Goal: Information Seeking & Learning: Learn about a topic

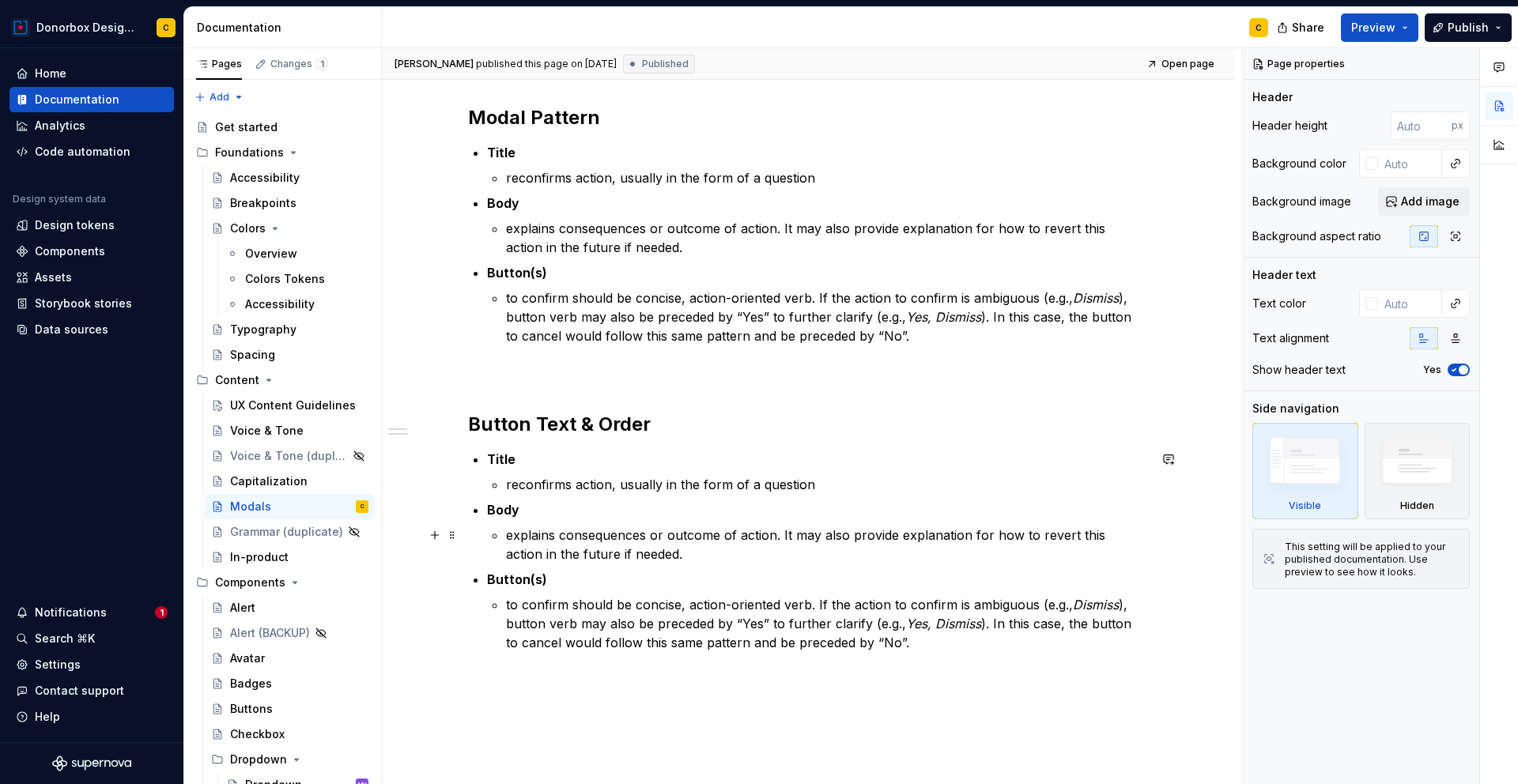
scroll to position [270, 0]
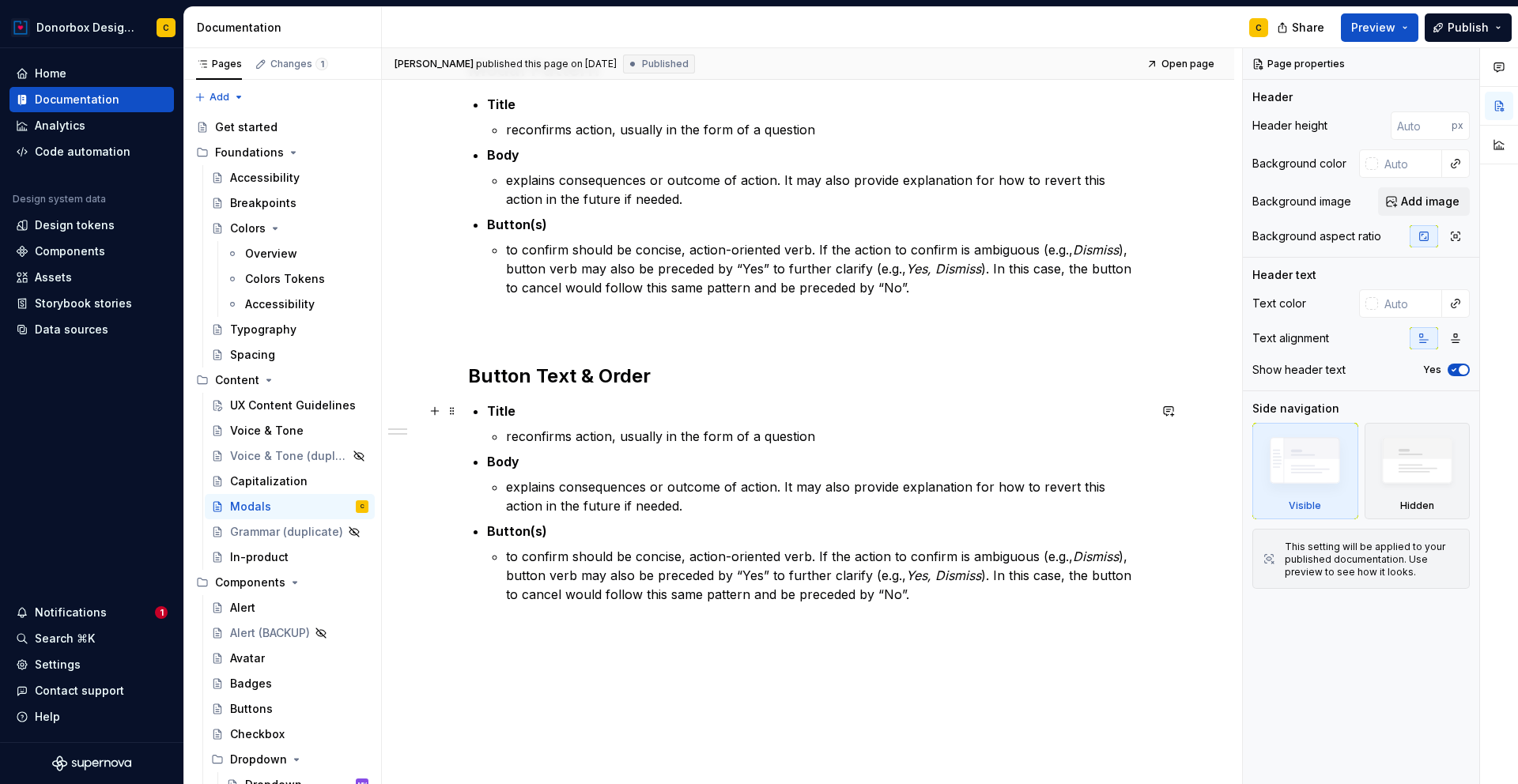
type textarea "*"
click at [492, 412] on strong "Title" at bounding box center [501, 410] width 28 height 16
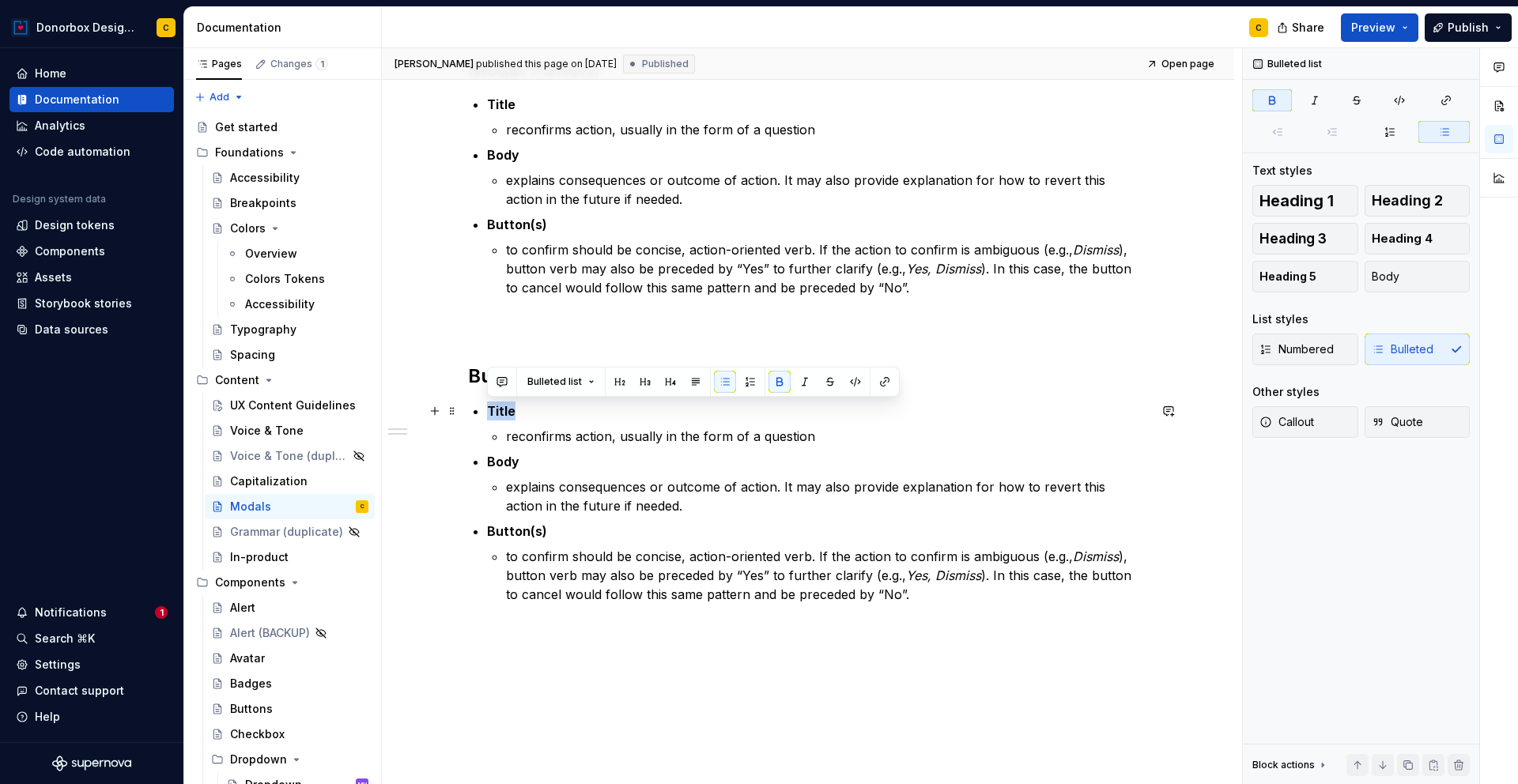
drag, startPoint x: 489, startPoint y: 409, endPoint x: 512, endPoint y: 413, distance: 23.3
click at [512, 413] on strong "Title" at bounding box center [501, 410] width 28 height 16
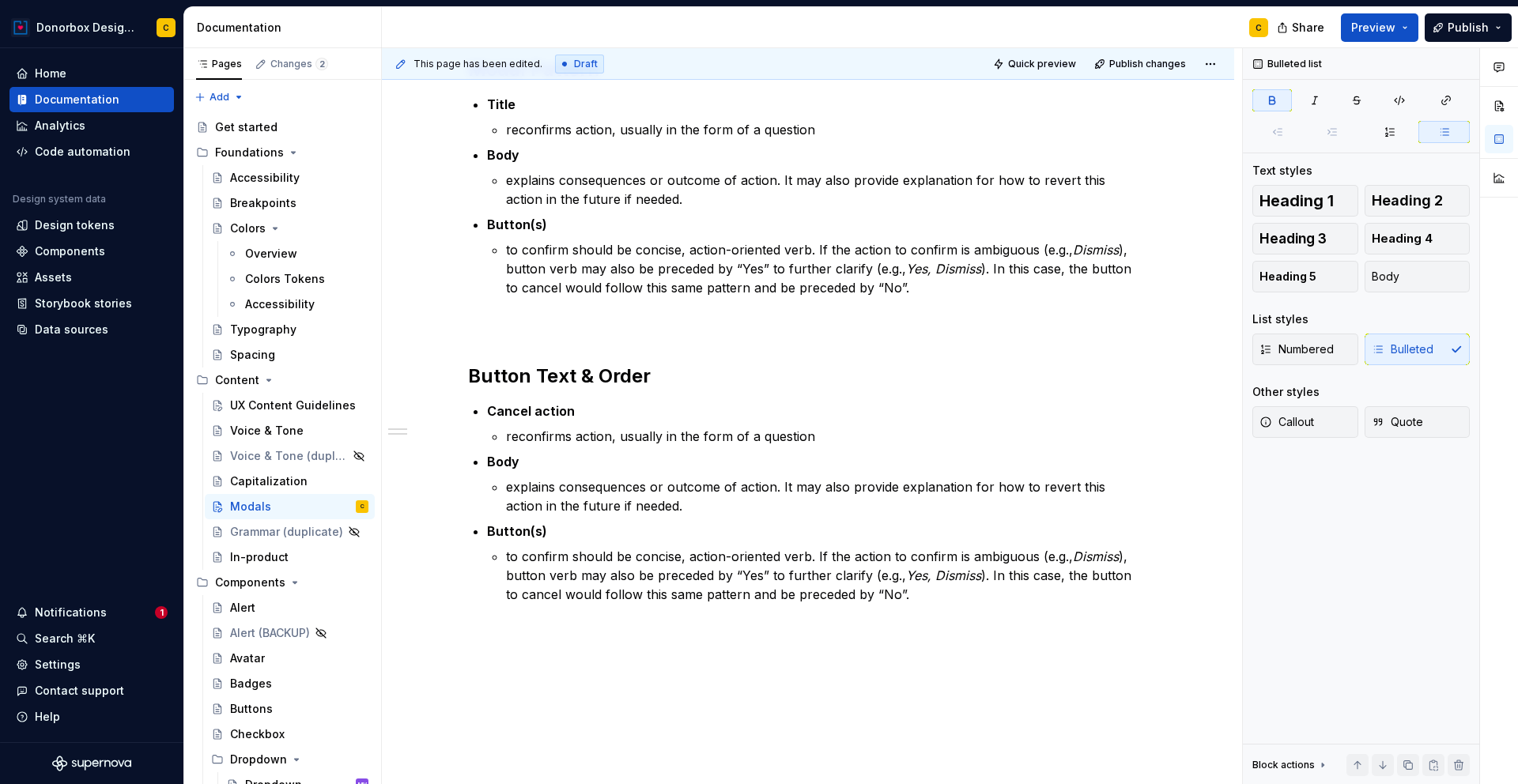
click at [527, 440] on p "reconfirms action, usually in the form of a question" at bounding box center [827, 436] width 642 height 19
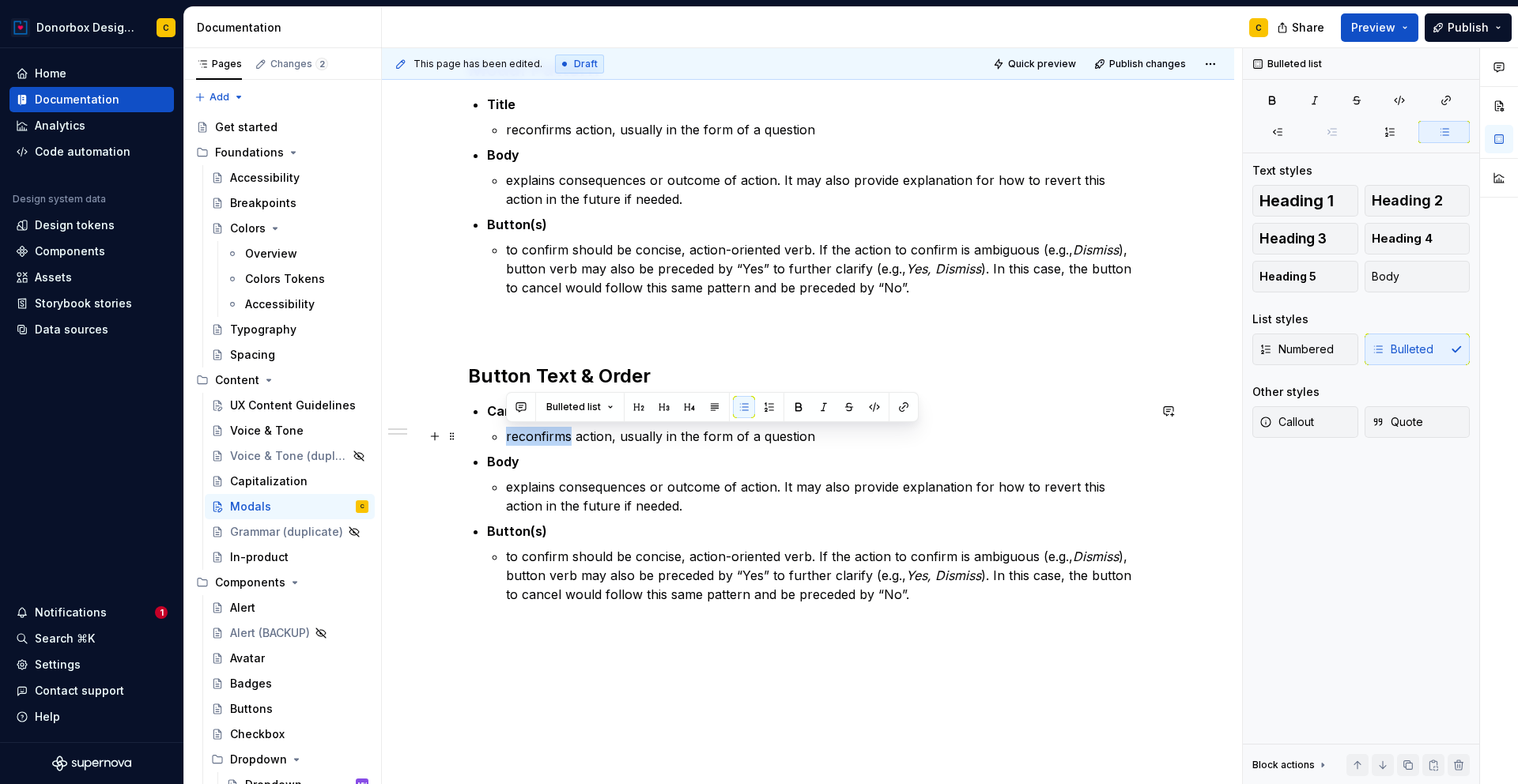
click at [516, 438] on p "reconfirms action, usually in the form of a question" at bounding box center [827, 436] width 642 height 19
drag, startPoint x: 504, startPoint y: 436, endPoint x: 809, endPoint y: 445, distance: 305.1
click at [809, 445] on ul "Cancel action reconfirms action, usually in the form of a question Body explain…" at bounding box center [817, 502] width 661 height 202
drag, startPoint x: 803, startPoint y: 436, endPoint x: 505, endPoint y: 436, distance: 298.0
click at [506, 436] on p "reconfirms action, usually in the form of a question" at bounding box center [827, 436] width 642 height 19
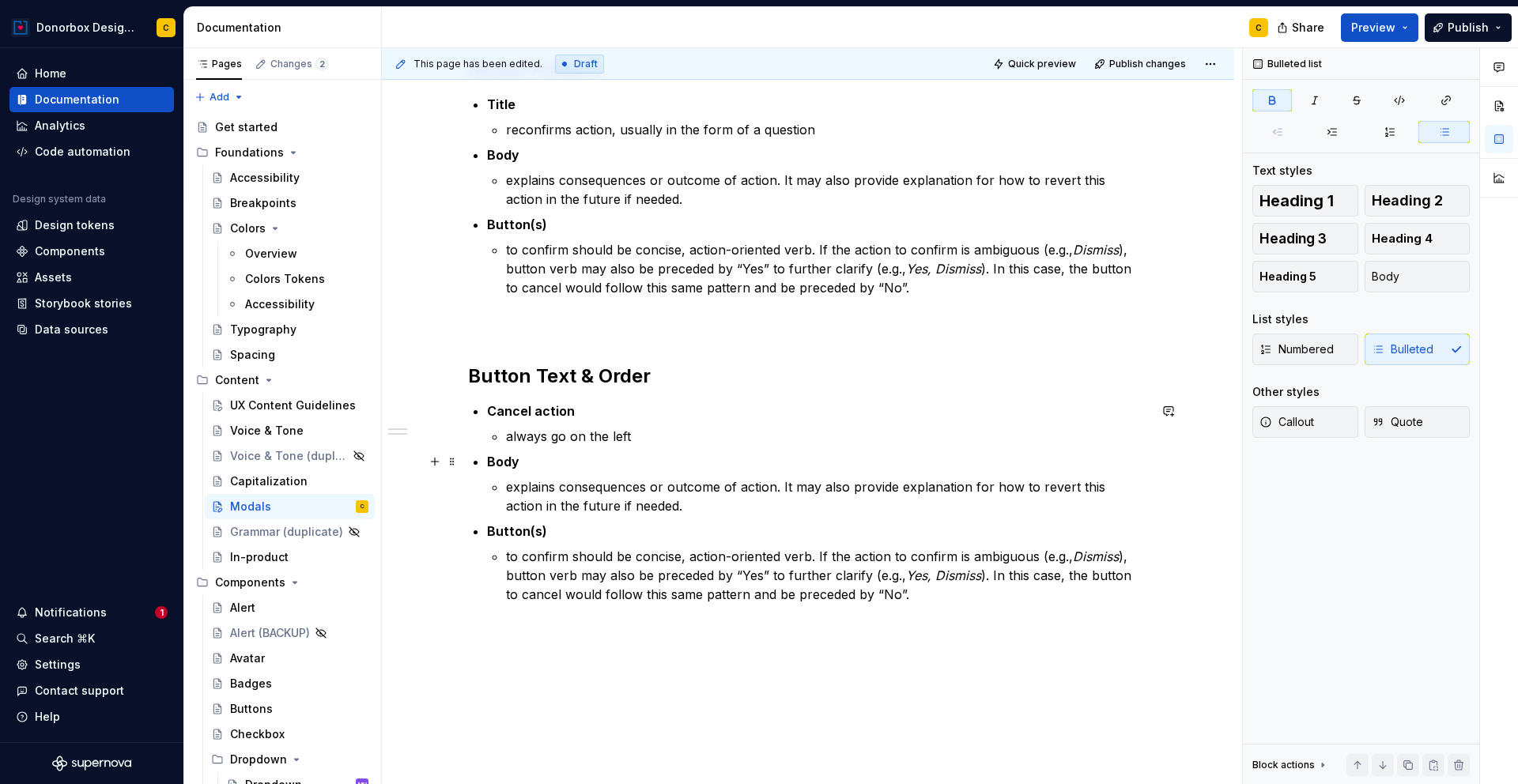
click at [504, 460] on strong "Body" at bounding box center [503, 461] width 32 height 16
click at [533, 408] on strong "Cancel action" at bounding box center [530, 410] width 88 height 16
click at [512, 534] on strong "Button(s)" at bounding box center [517, 531] width 60 height 16
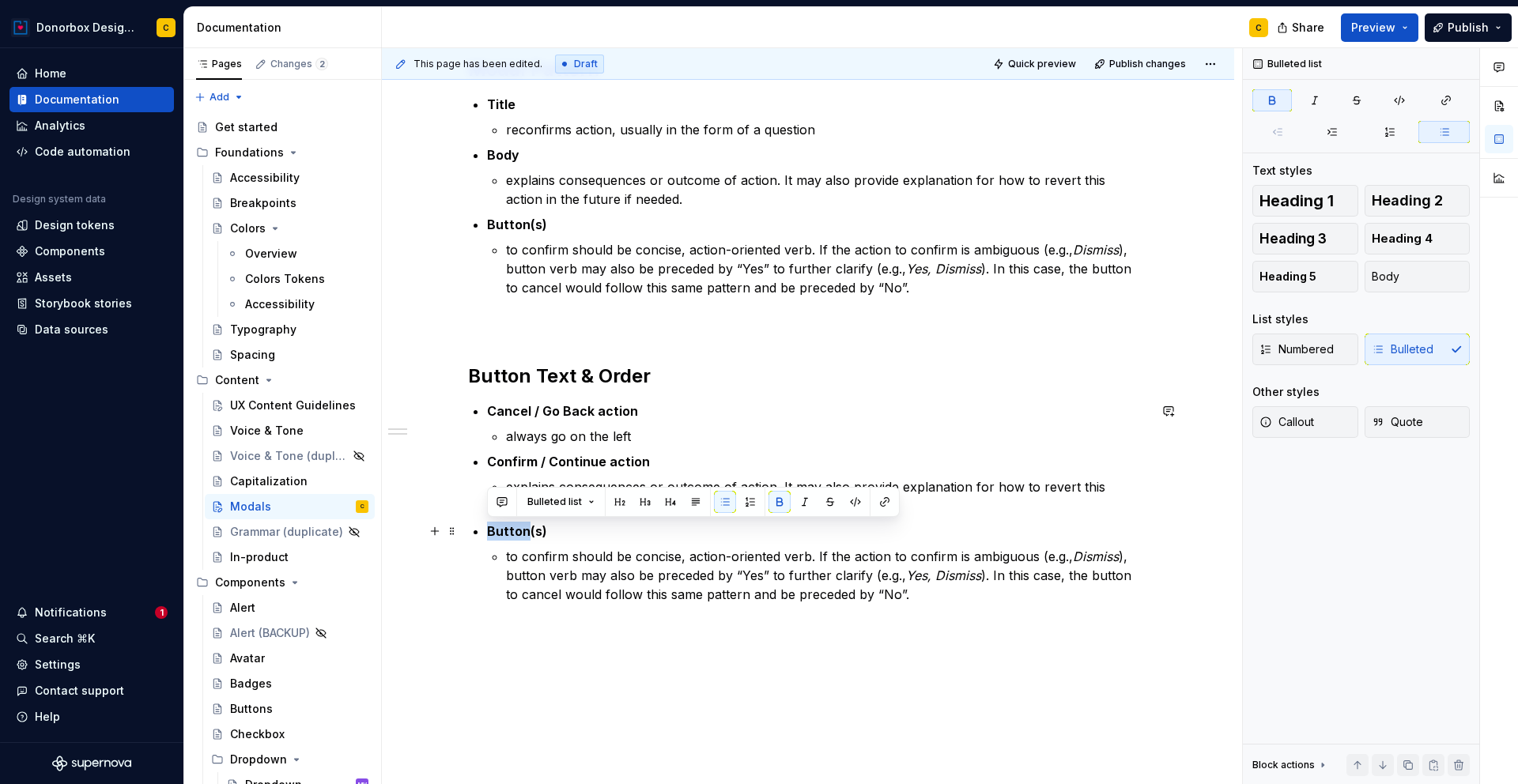
click at [512, 534] on strong "Button(s)" at bounding box center [517, 531] width 60 height 16
click at [508, 528] on strong "Button(s)" at bounding box center [517, 531] width 60 height 16
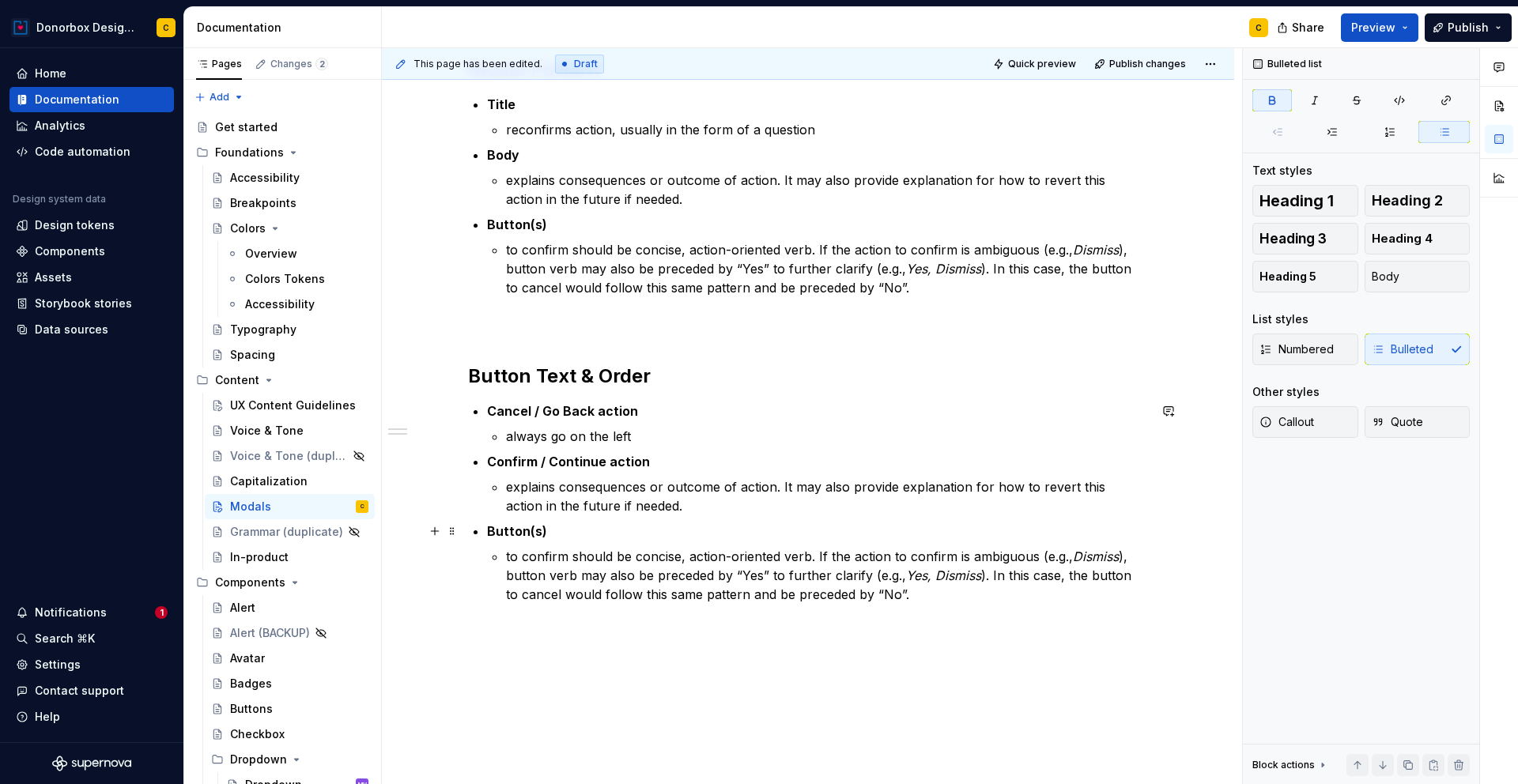
click at [495, 532] on strong "Button(s)" at bounding box center [517, 531] width 60 height 16
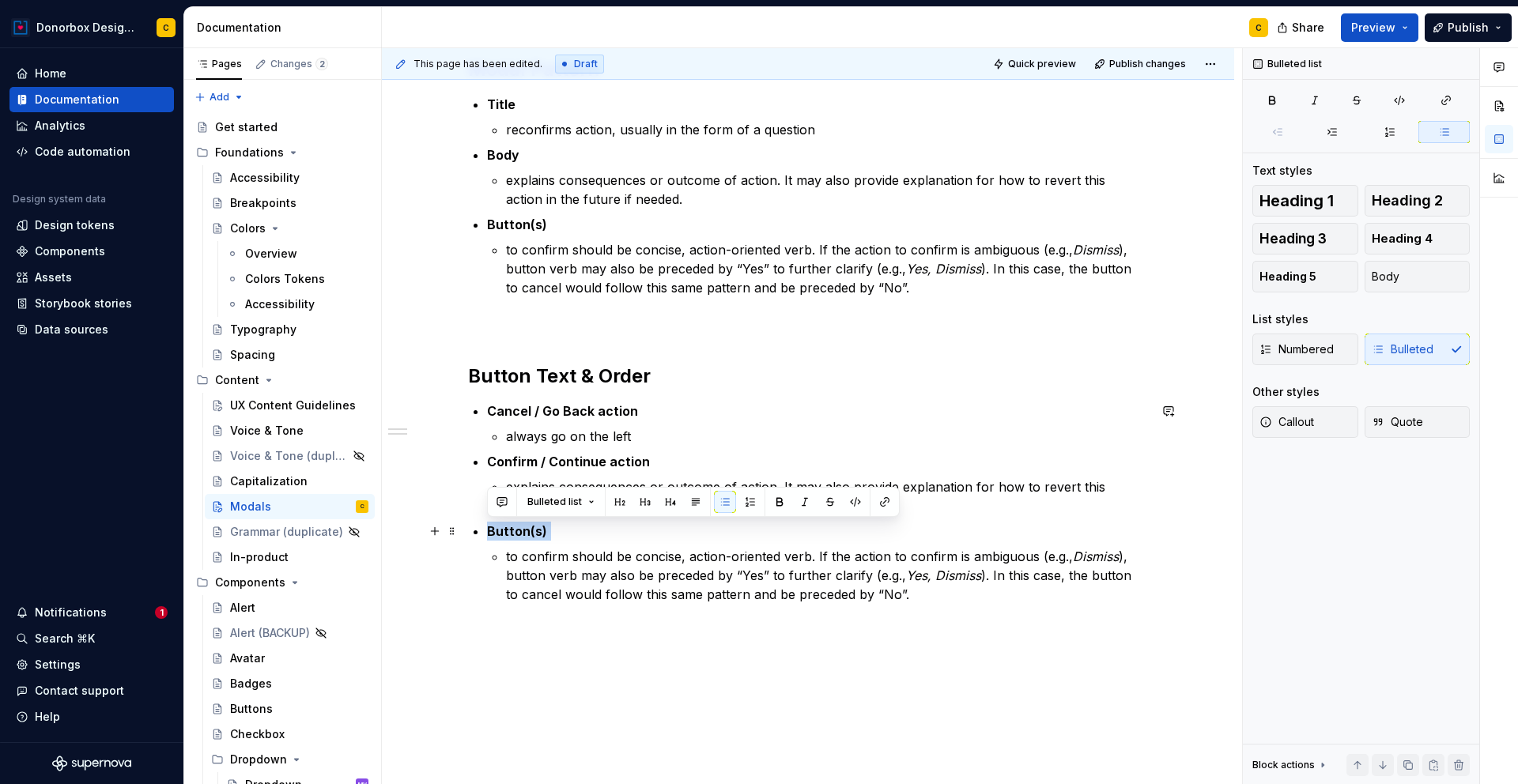
drag, startPoint x: 490, startPoint y: 530, endPoint x: 549, endPoint y: 523, distance: 59.4
click at [549, 523] on p "Button(s)" at bounding box center [817, 531] width 661 height 19
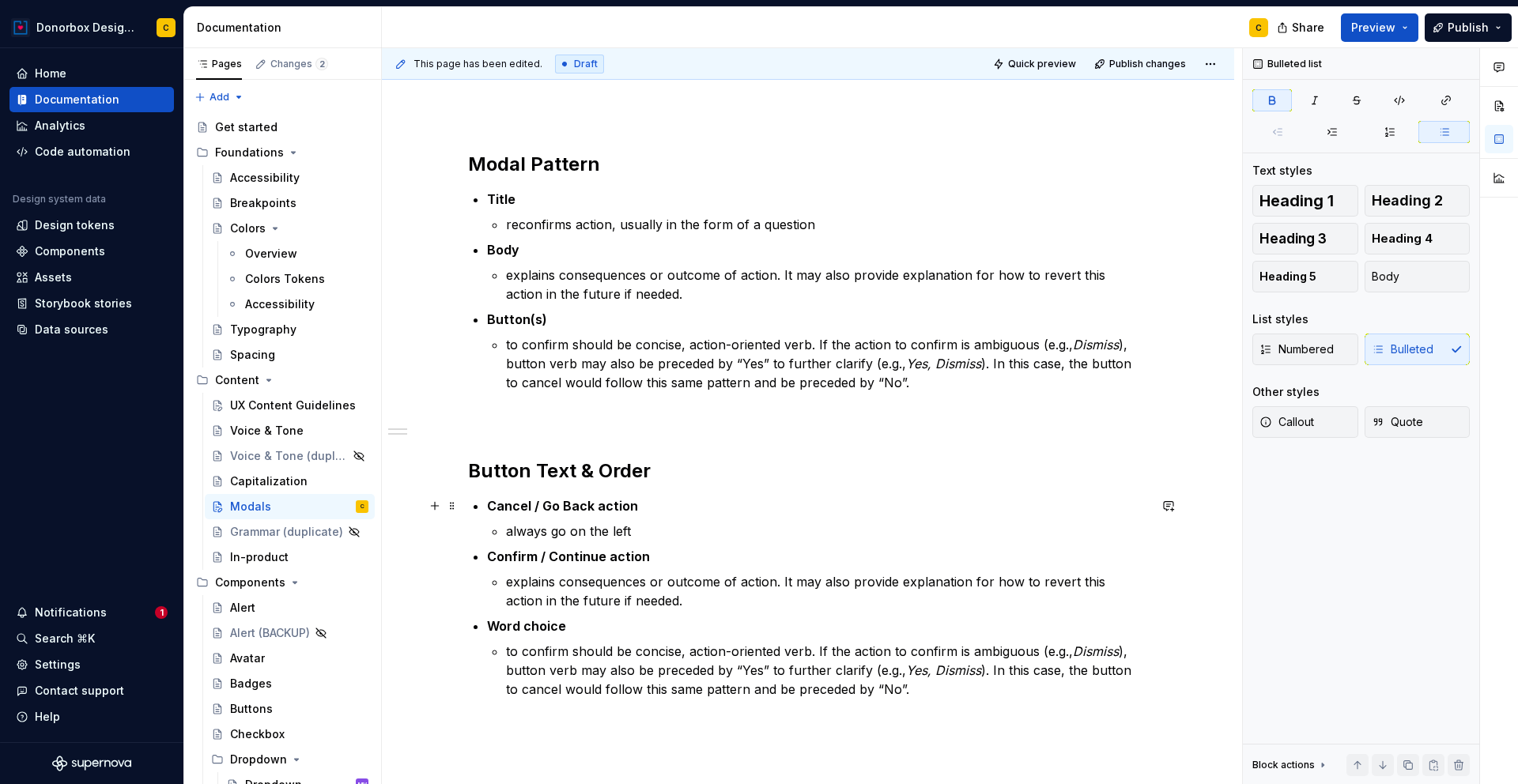
scroll to position [147, 0]
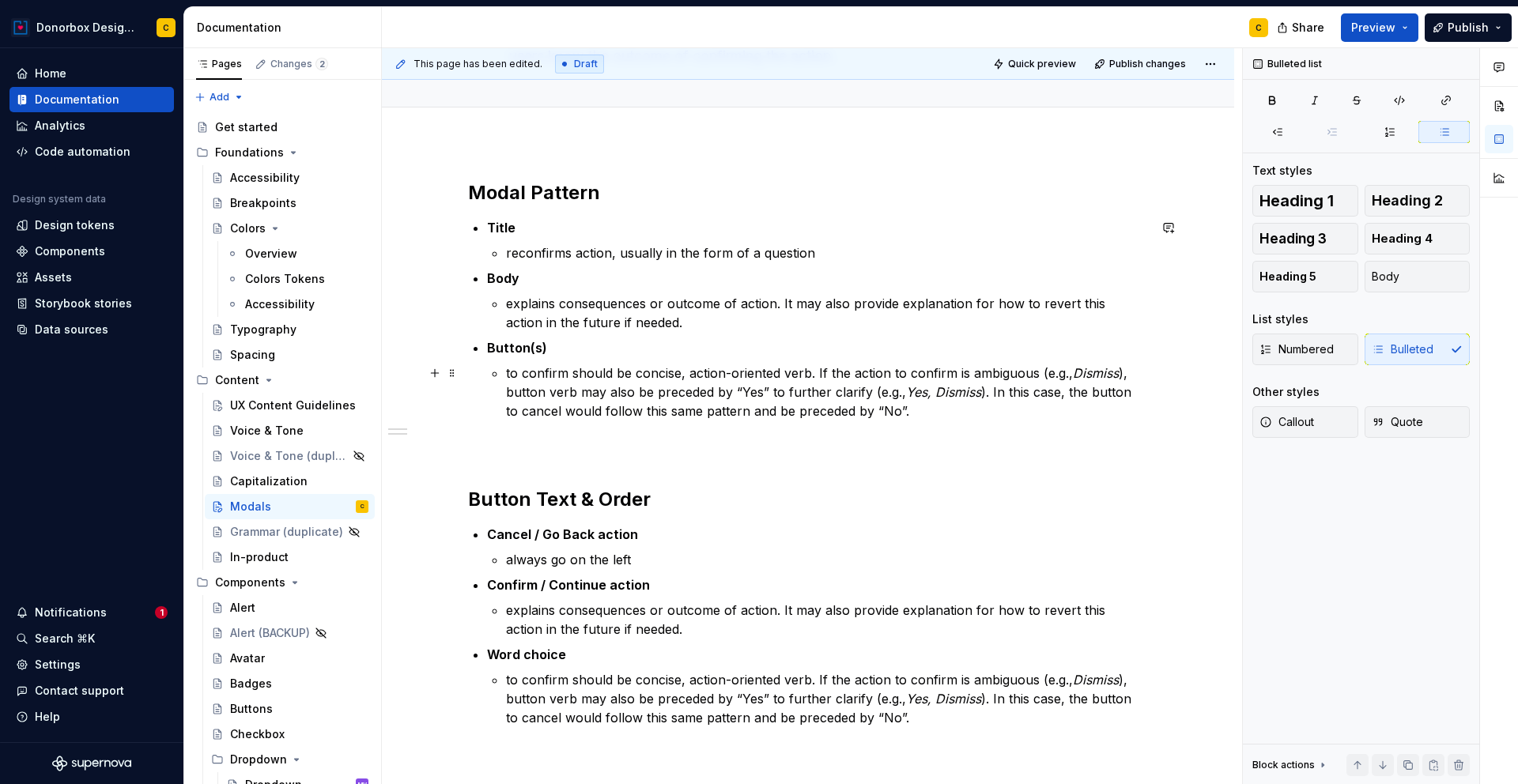
click at [509, 372] on p "to confirm should be concise, action-oriented verb. If the action to confirm is…" at bounding box center [827, 392] width 642 height 56
click at [767, 427] on div "Modal Pattern Title reconfirms action, usually in the form of a question Body e…" at bounding box center [808, 486] width 680 height 613
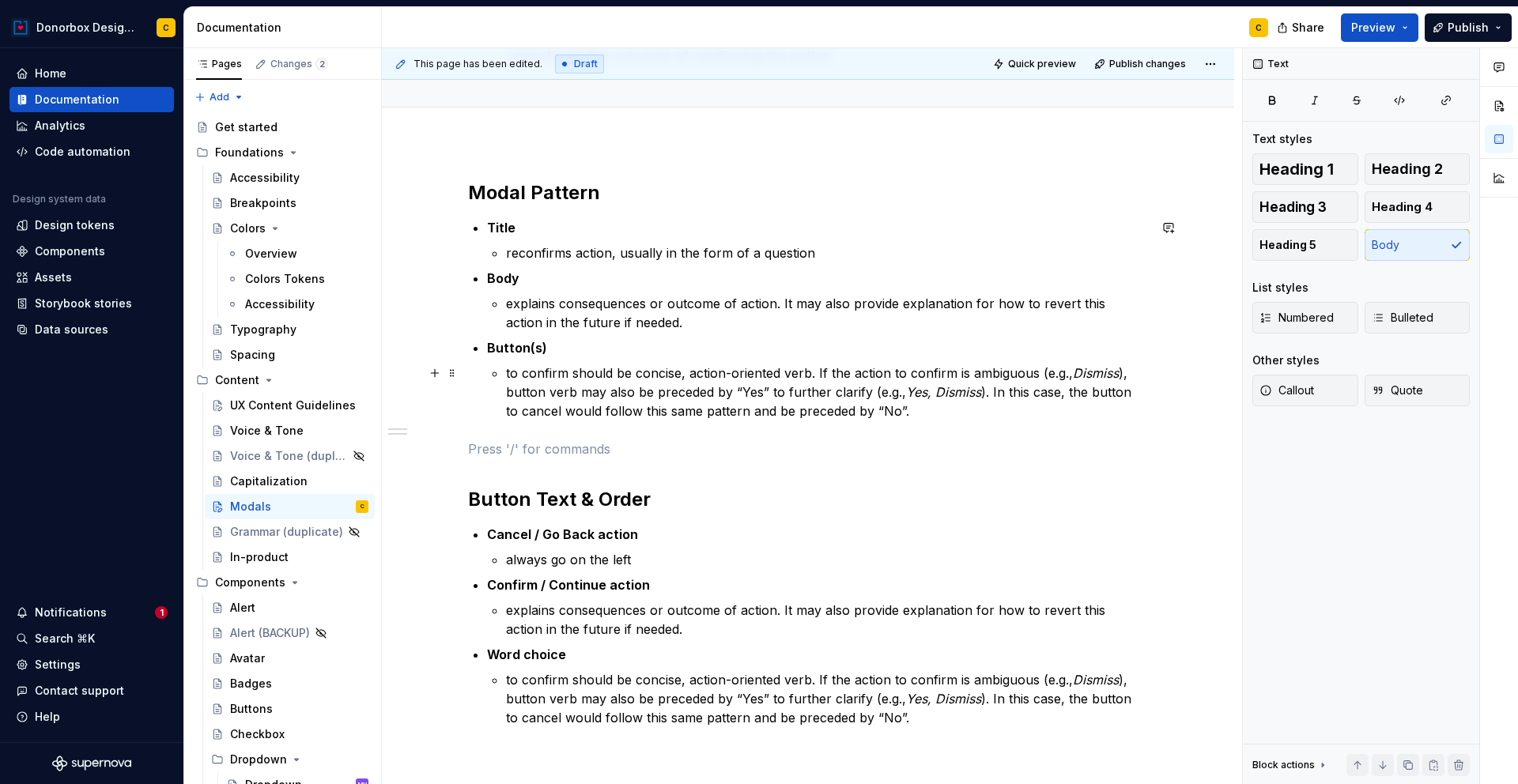
click at [506, 375] on p "to confirm should be concise, action-oriented verb. If the action to confirm is…" at bounding box center [827, 392] width 642 height 56
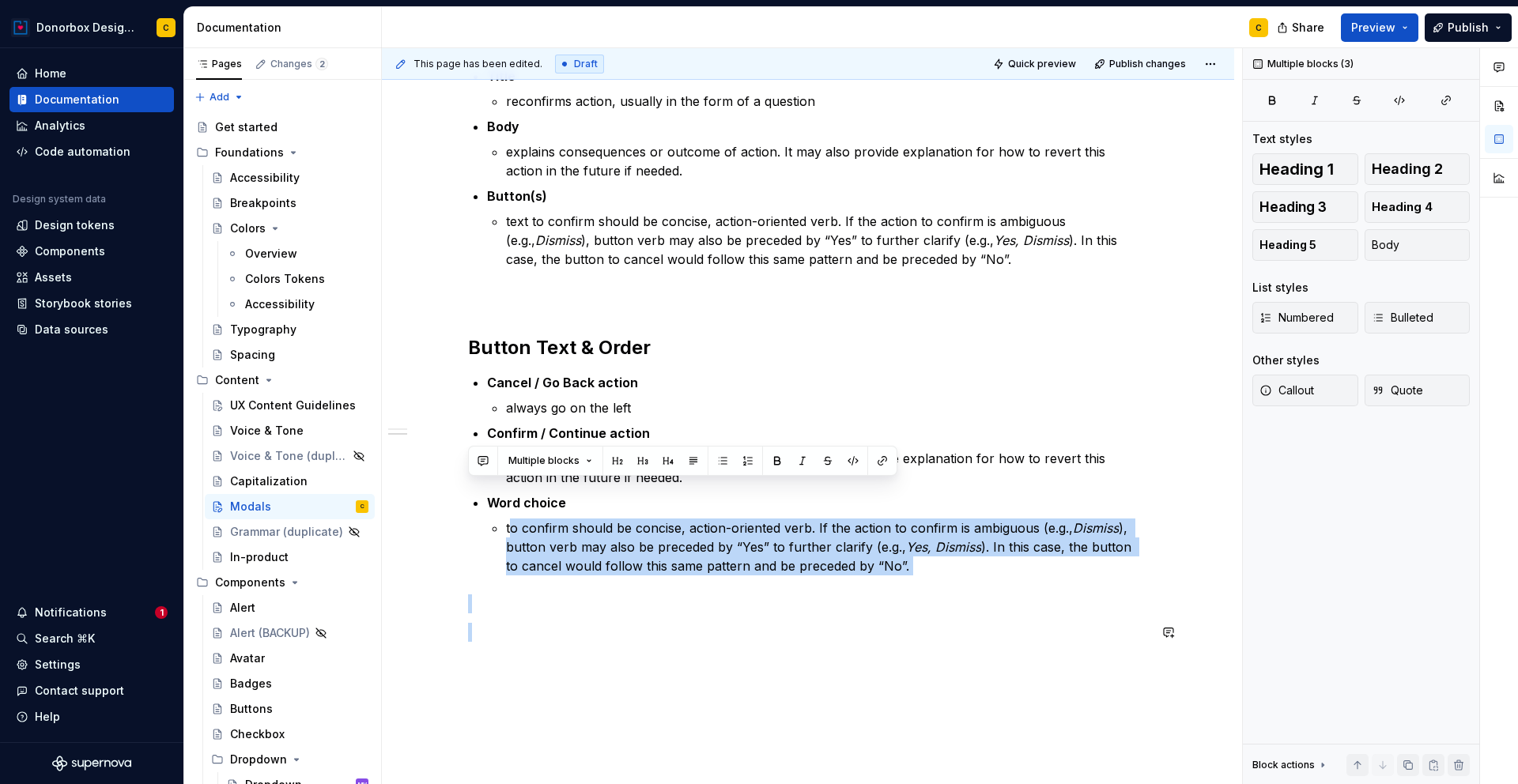
scroll to position [357, 0]
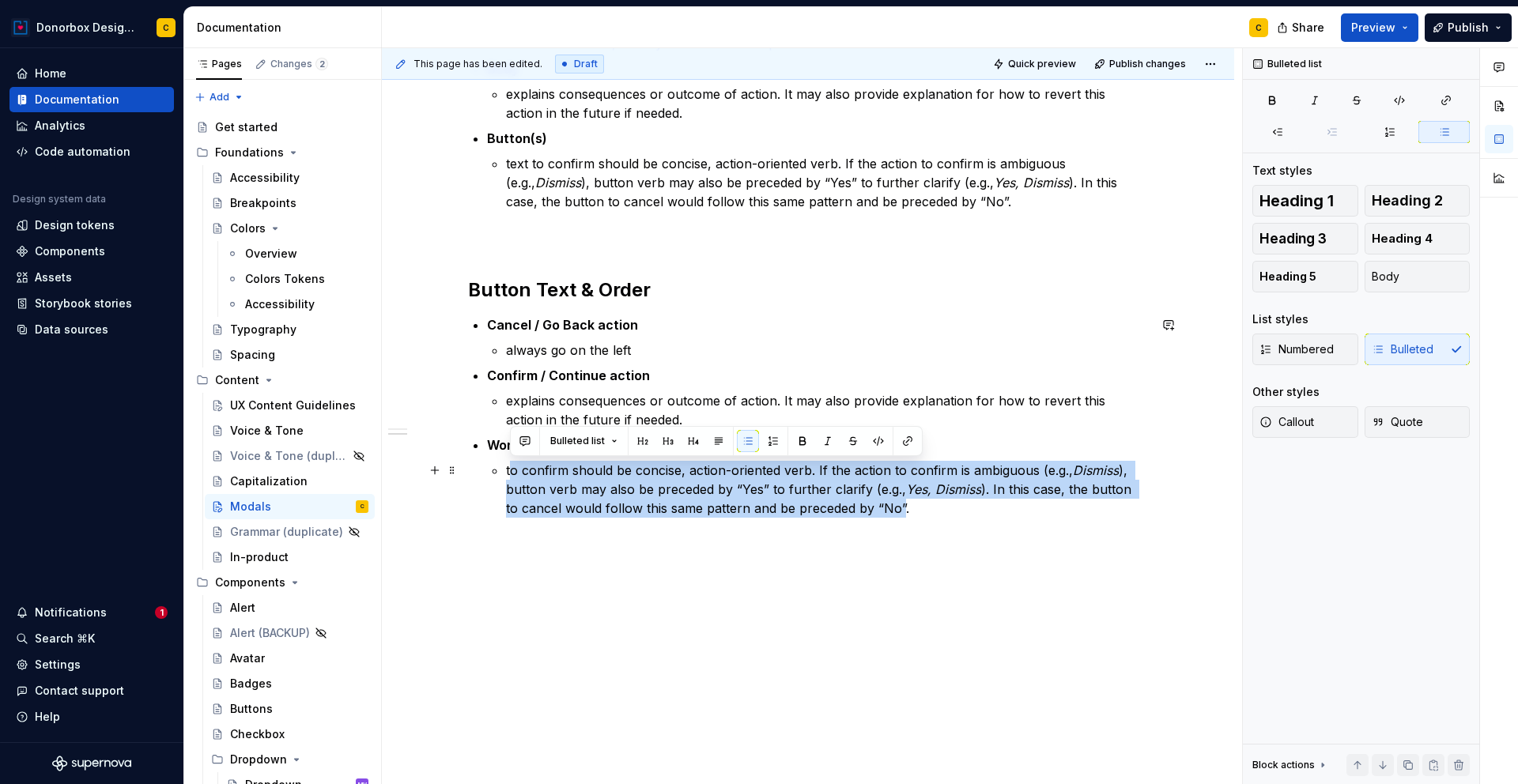
drag, startPoint x: 511, startPoint y: 680, endPoint x: 885, endPoint y: 504, distance: 413.3
click at [885, 504] on p "to confirm should be concise, action-oriented verb. If the action to confirm is…" at bounding box center [827, 488] width 642 height 56
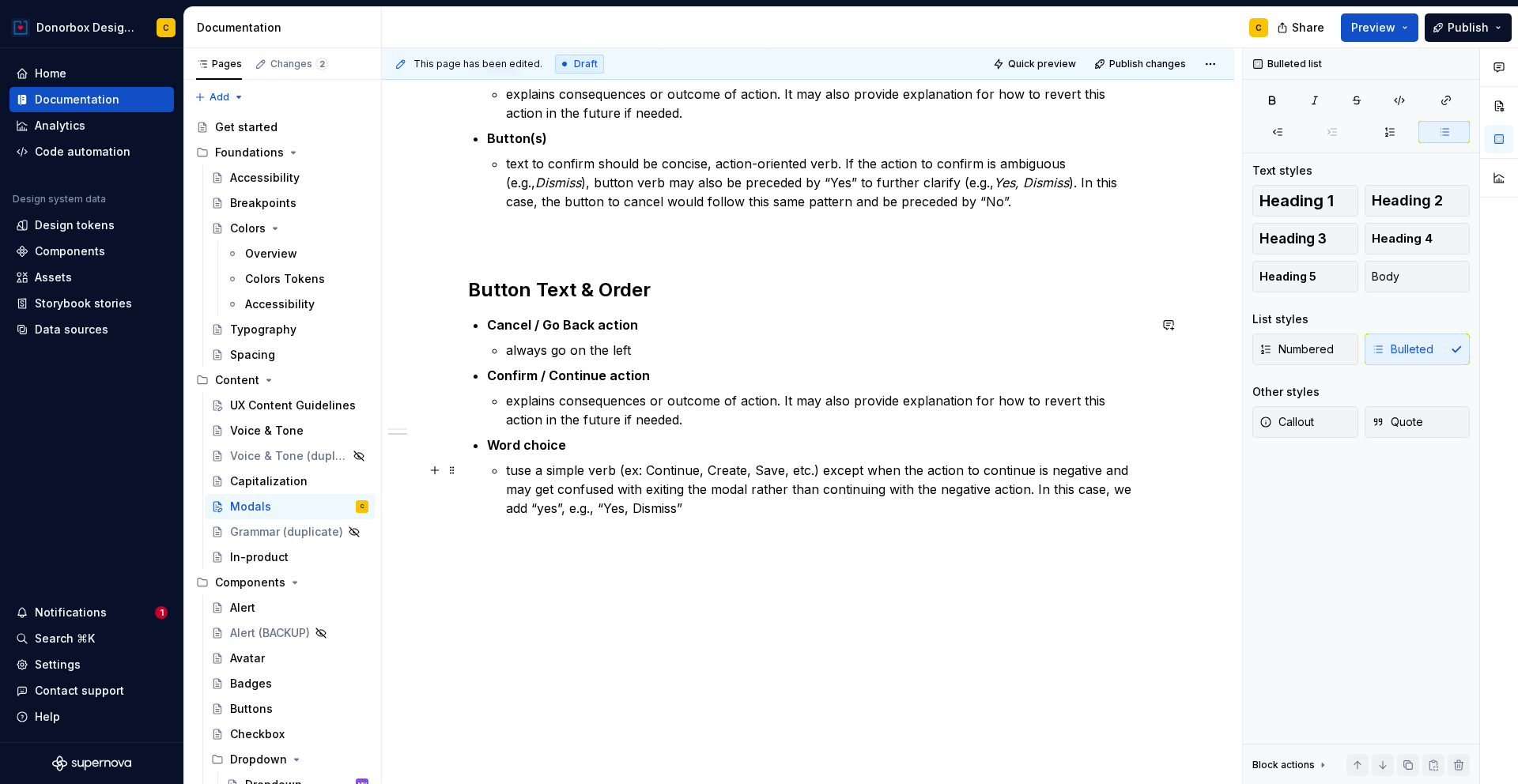
click at [509, 465] on p "tuse a simple verb (ex: Continue, Create, Save, etc.) except when the action to…" at bounding box center [827, 488] width 642 height 56
click at [550, 470] on p "use a simple verb (ex: Continue, Create, Save, etc.) except when the action to …" at bounding box center [827, 488] width 642 height 56
click at [923, 472] on p "use a simple, straightforward verb (ex: Continue, Create, Save, etc.) except wh…" at bounding box center [827, 488] width 642 height 56
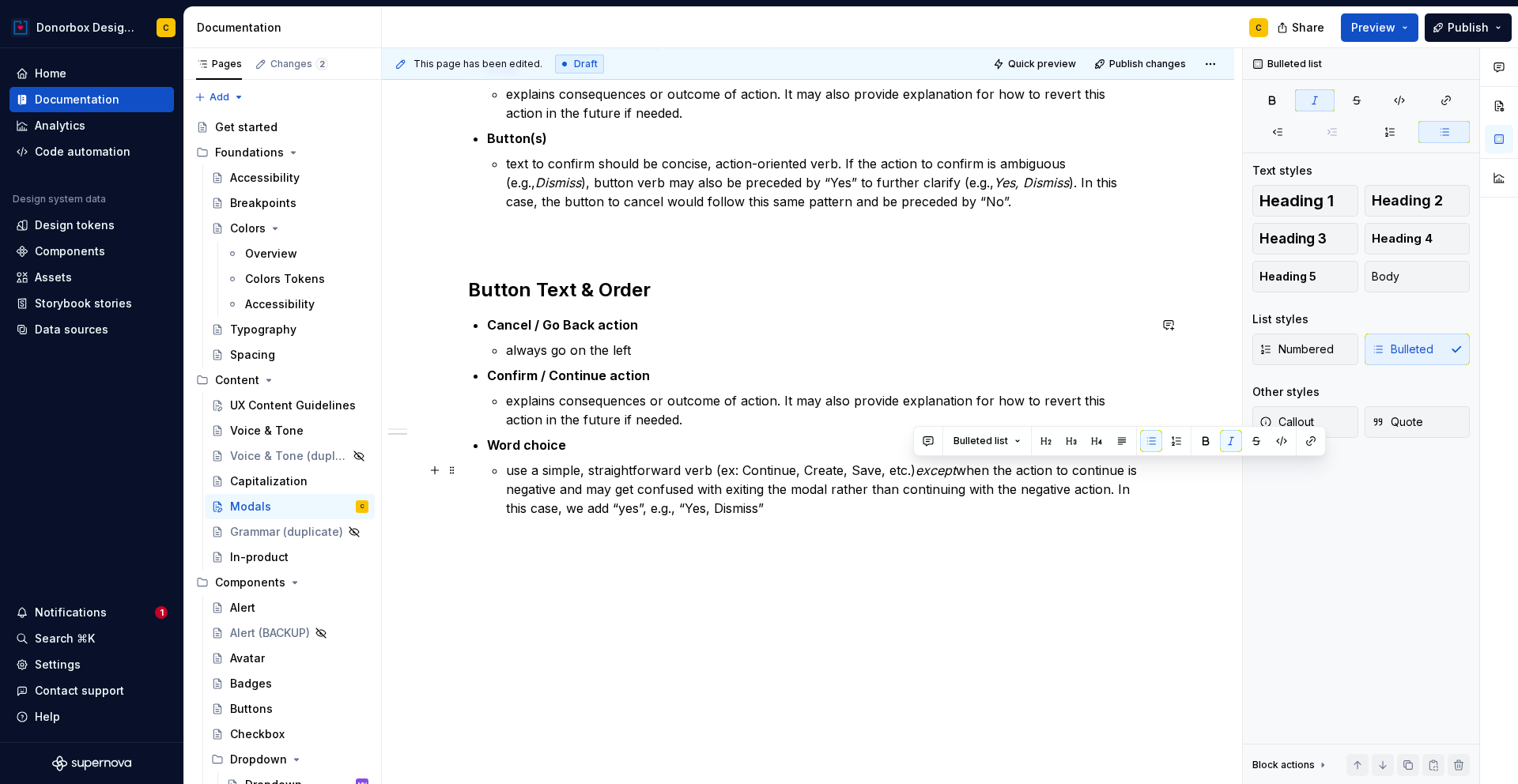
click at [1025, 477] on p "use a simple, straightforward verb (ex: Continue, Create, Save, etc.) except wh…" at bounding box center [827, 488] width 642 height 56
click at [1138, 471] on p "use a simple, straightforward verb (ex: Continue, Create, Save, etc.) except wh…" at bounding box center [827, 488] width 642 height 56
click at [578, 490] on p "use a simple, straightforward verb (ex: Continue, Create, Save, etc.) except wh…" at bounding box center [827, 488] width 642 height 56
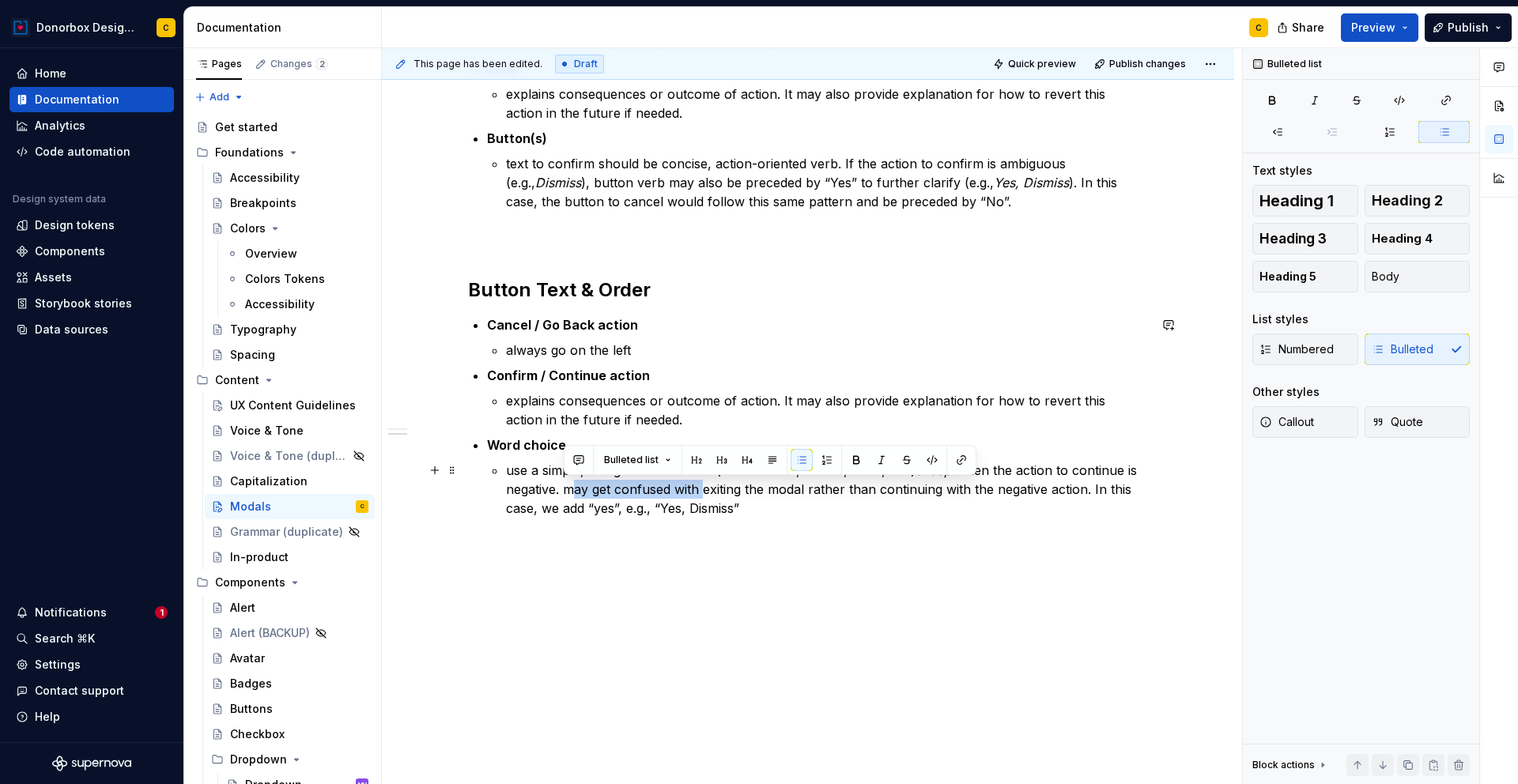
drag, startPoint x: 564, startPoint y: 488, endPoint x: 699, endPoint y: 494, distance: 135.1
click at [699, 494] on p "use a simple, straightforward verb (ex: Continue, Create, Save, etc.) except wh…" at bounding box center [827, 488] width 642 height 56
click at [682, 487] on p "use a simple, straightforward verb (ex: Continue, Create, Save, etc.) except wh…" at bounding box center [827, 488] width 642 height 56
click at [678, 495] on p "use a simple, straightforward verb (ex: Continue, Create, Save, etc.) except wh…" at bounding box center [827, 488] width 642 height 56
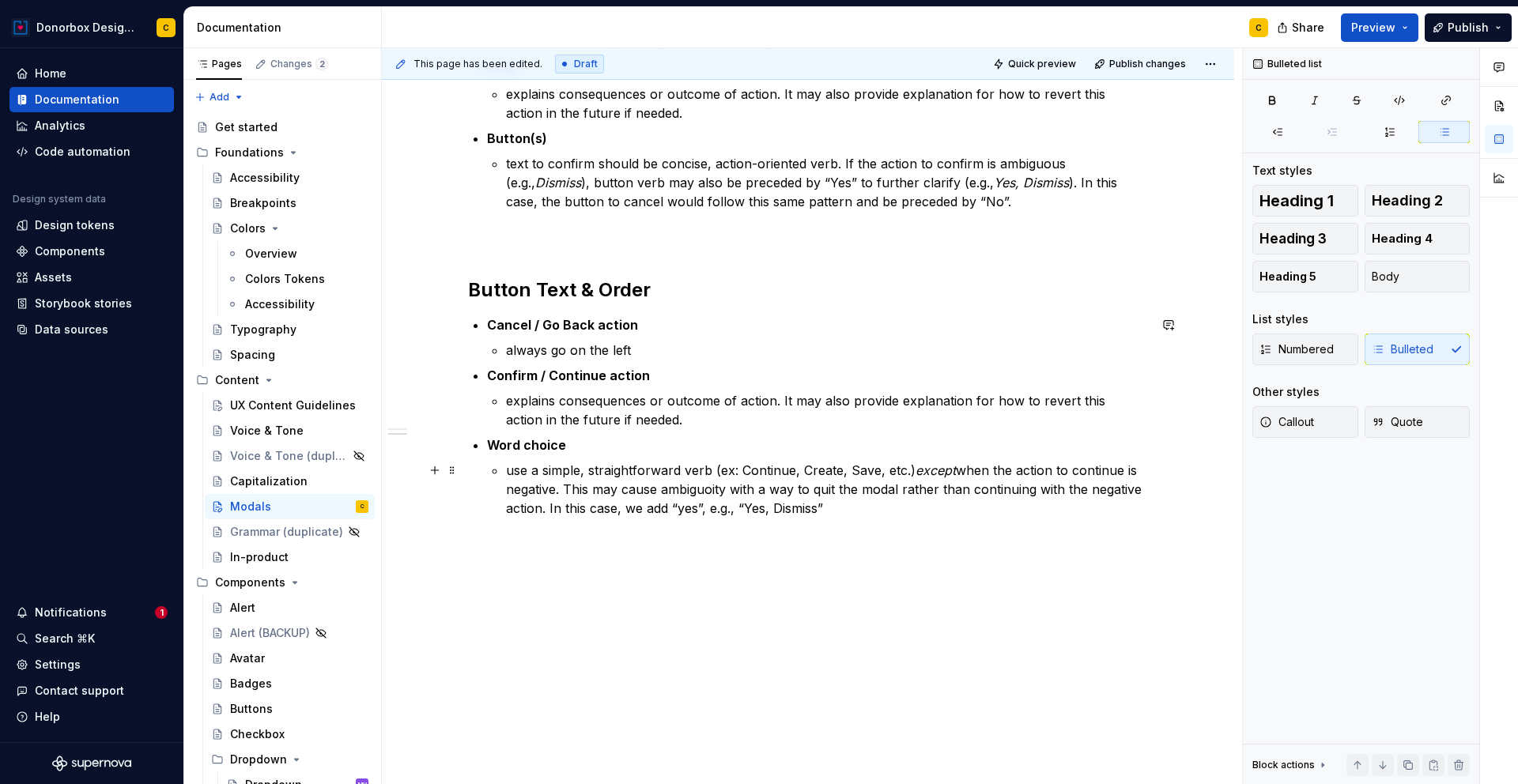
click at [701, 489] on p "use a simple, straightforward verb (ex: Continue, Create, Save, etc.) except wh…" at bounding box center [827, 488] width 642 height 56
click at [840, 502] on p "use a simple, straightforward verb (ex: Continue, Create, Save, etc.) except wh…" at bounding box center [827, 488] width 642 height 56
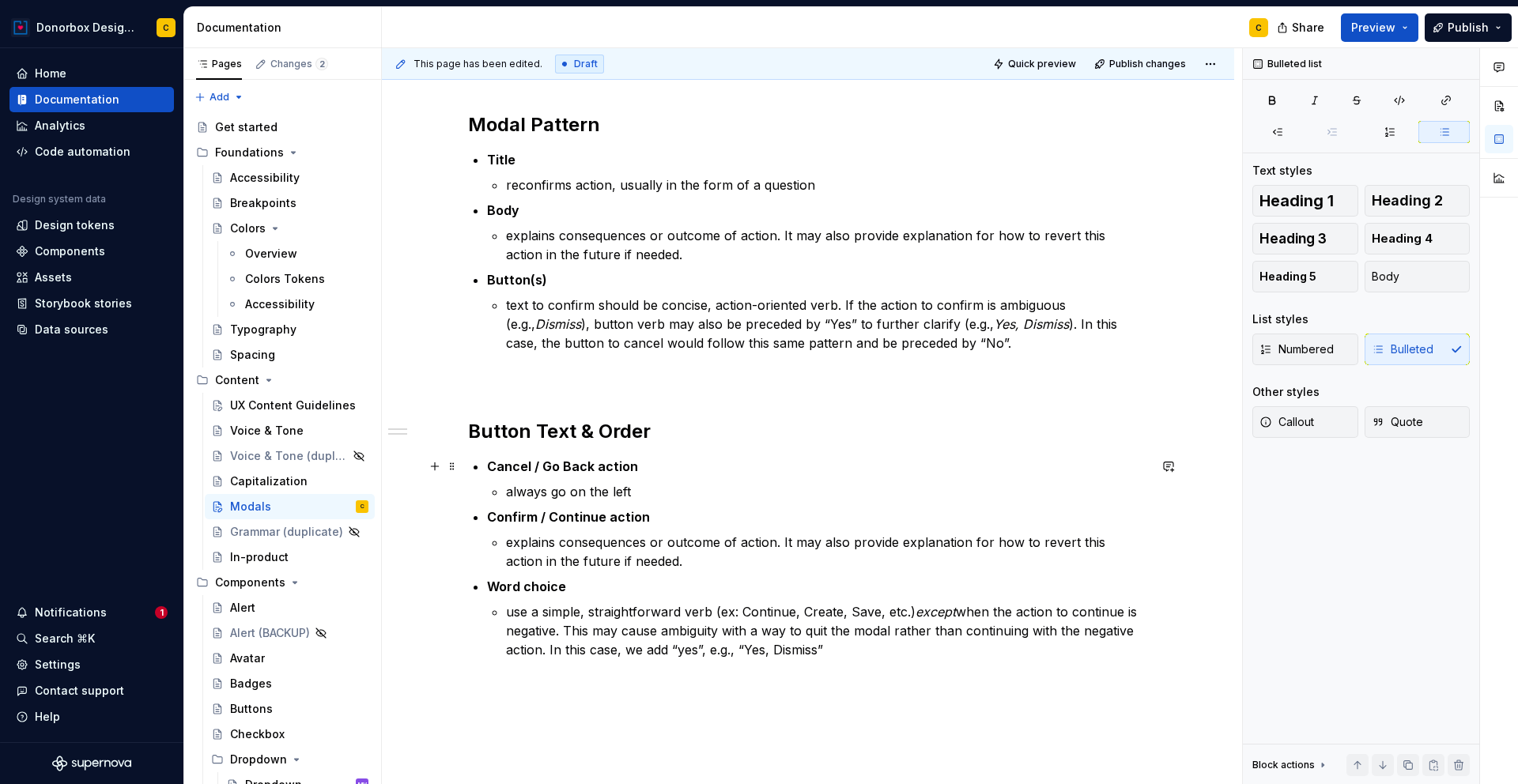
scroll to position [216, 0]
click at [277, 408] on div "UX Content Guidelines" at bounding box center [275, 405] width 91 height 16
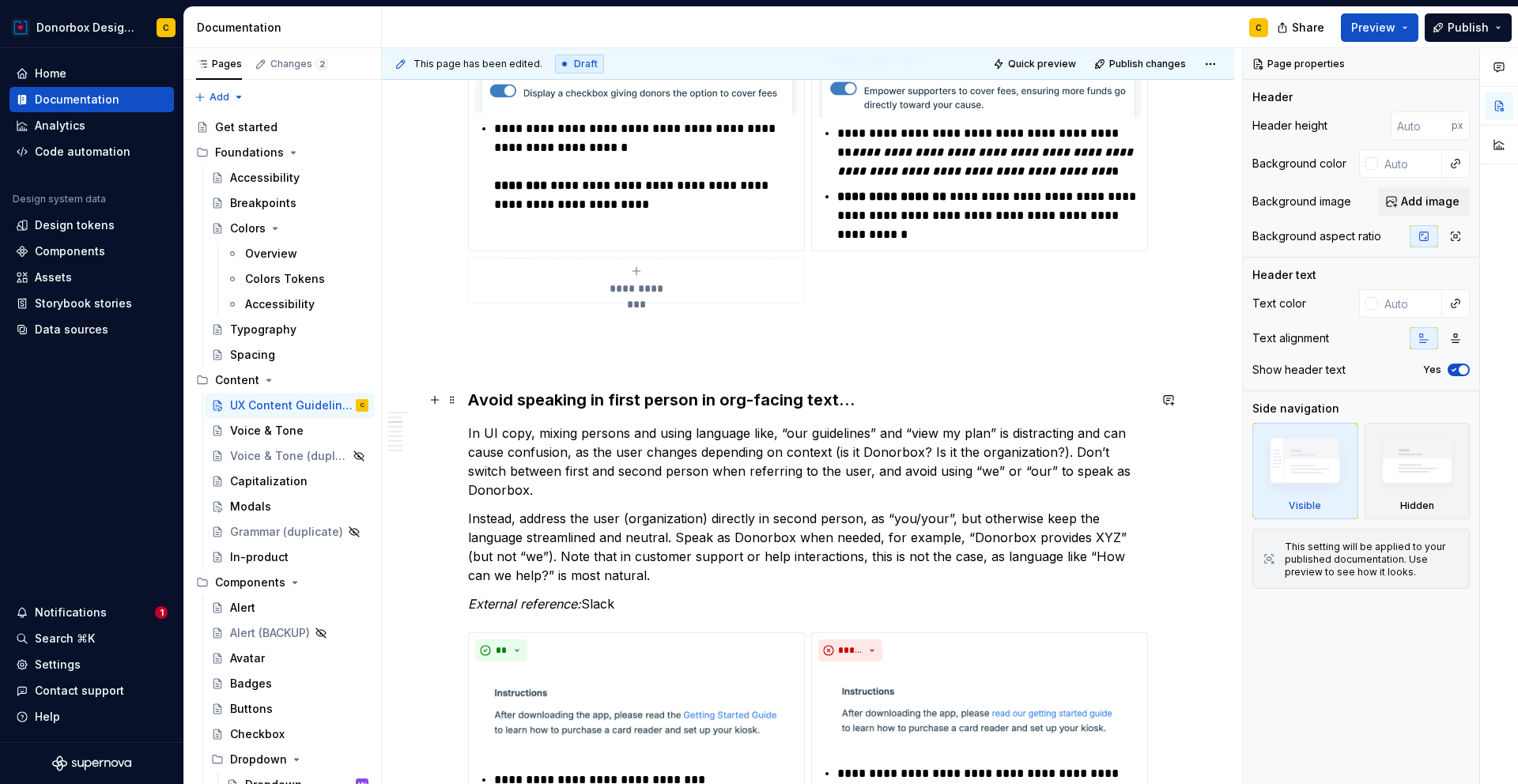
scroll to position [731, 0]
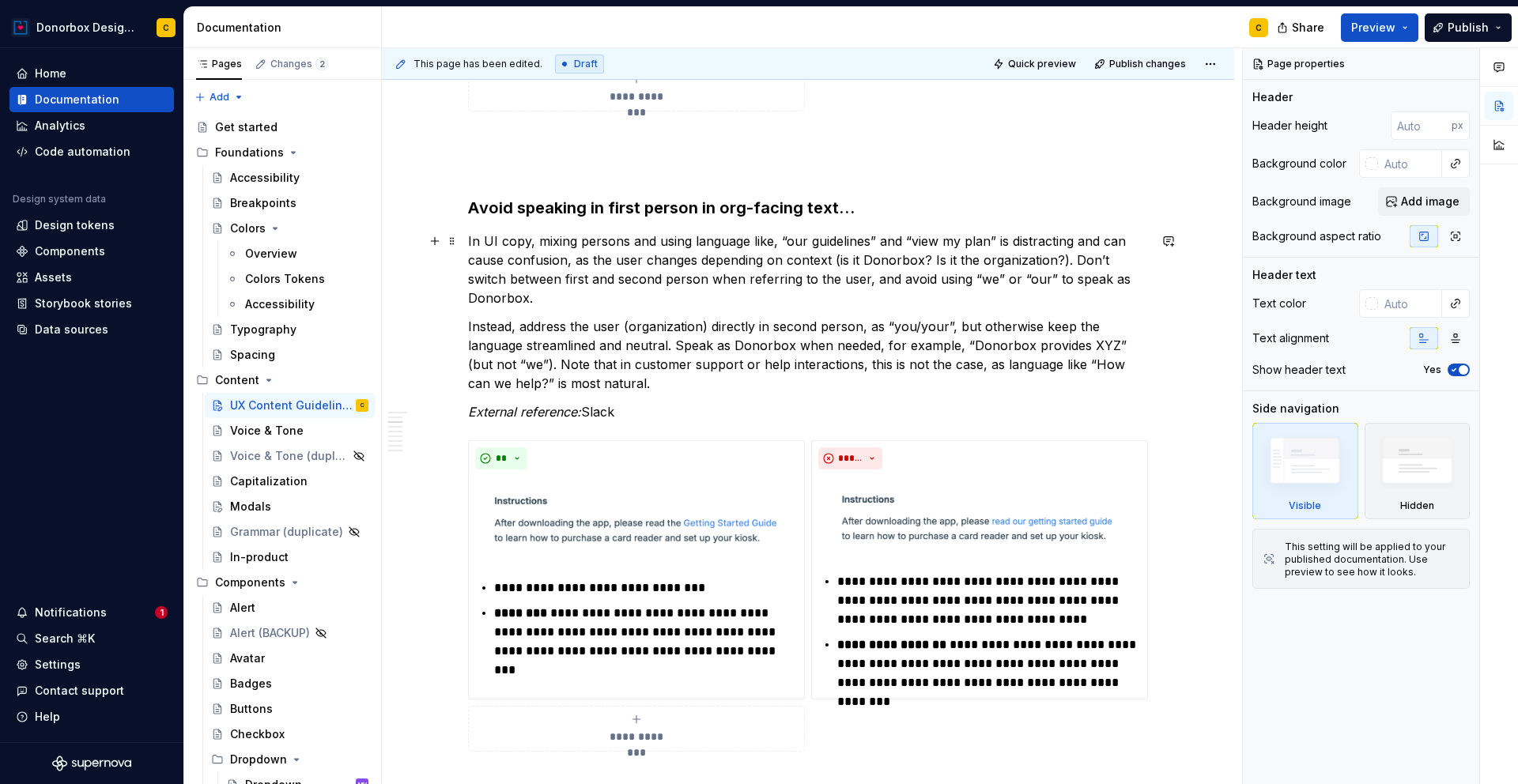
type textarea "*"
click at [500, 239] on p "In UI copy, mixing persons and using language like, “our guidelines” and “view …" at bounding box center [808, 269] width 680 height 76
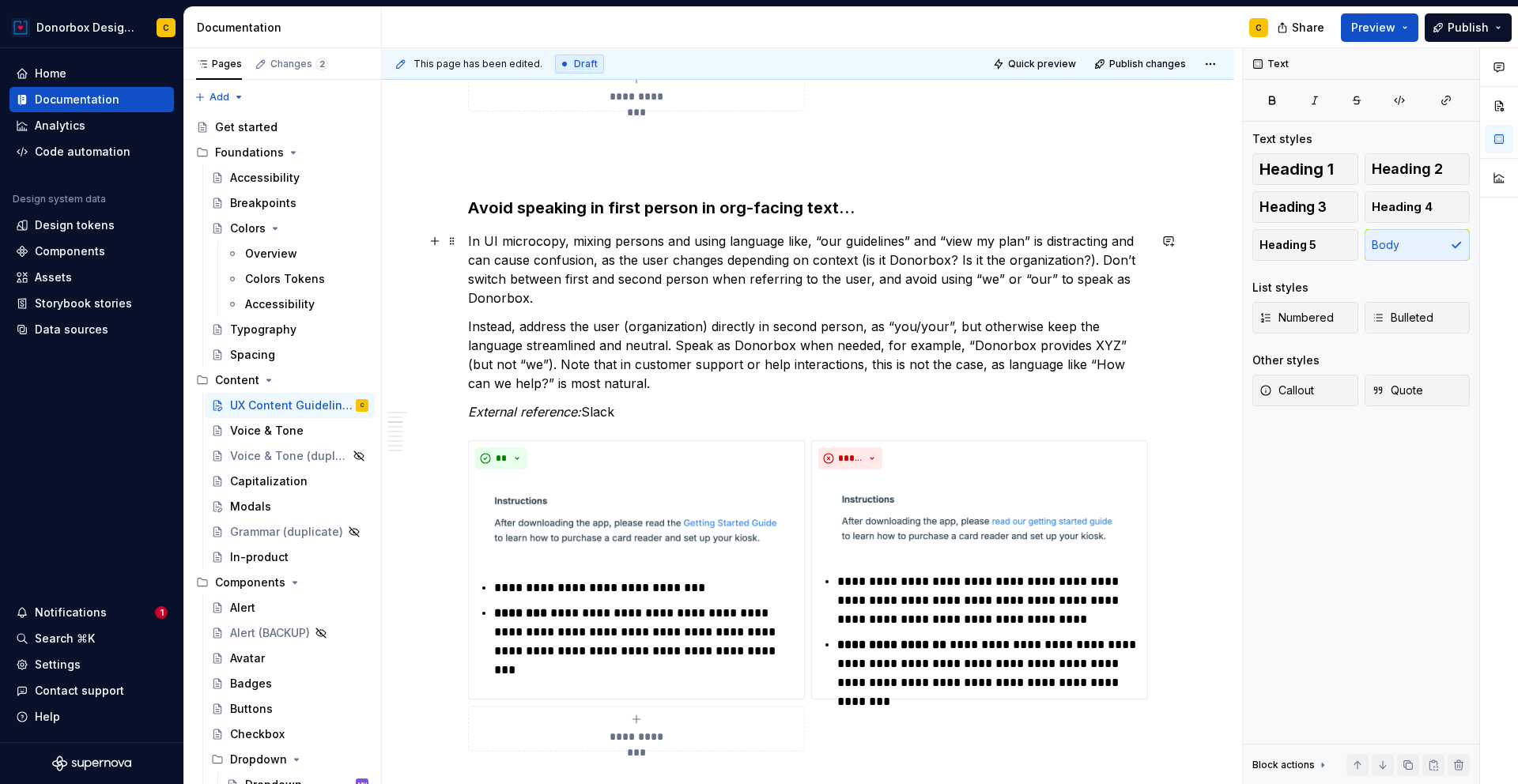
click at [561, 242] on p "In UI microcopy, mixing persons and using language like, “our guidelines” and “…" at bounding box center [808, 269] width 680 height 76
click at [249, 506] on div "Modals" at bounding box center [250, 506] width 41 height 16
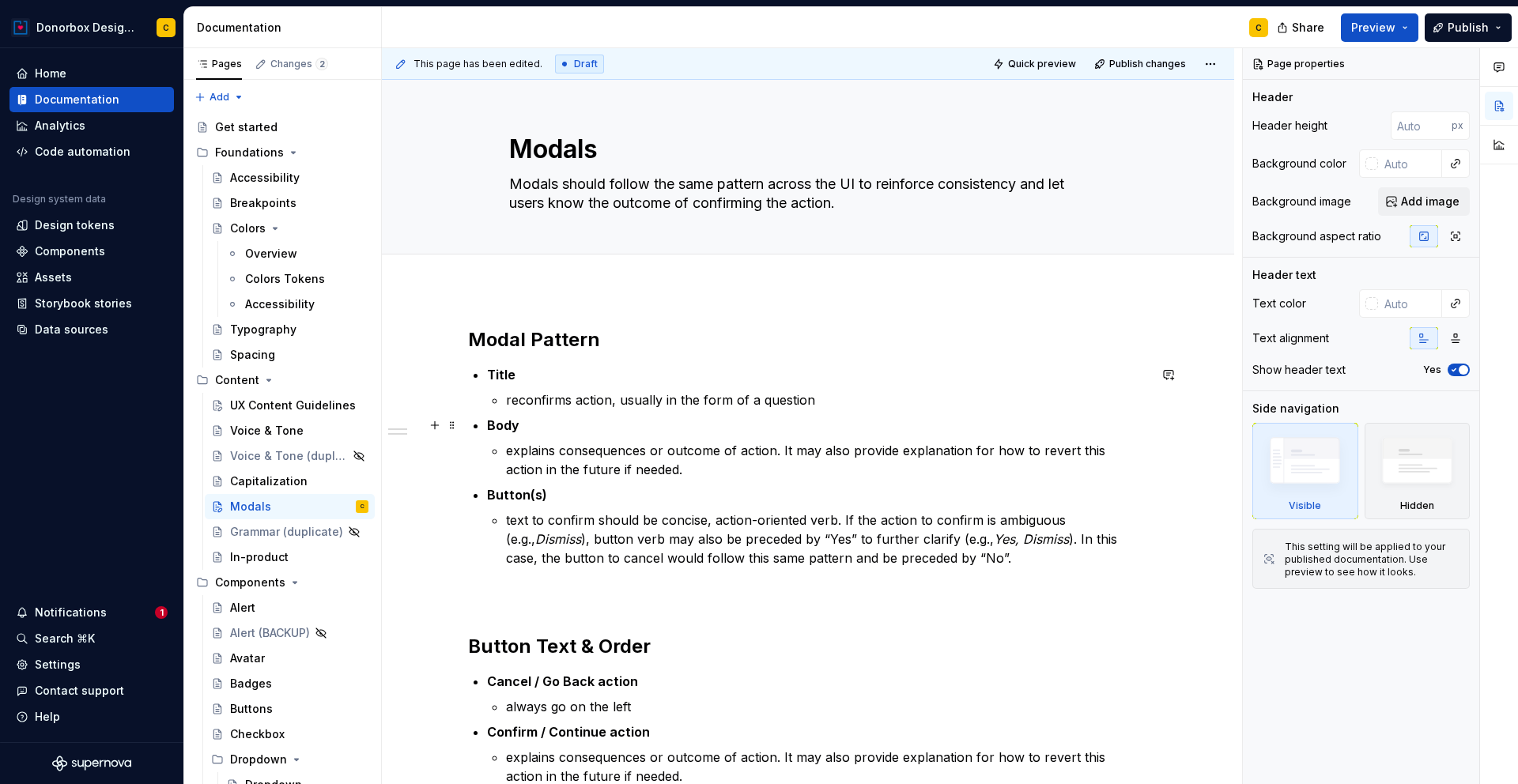
scroll to position [25, 0]
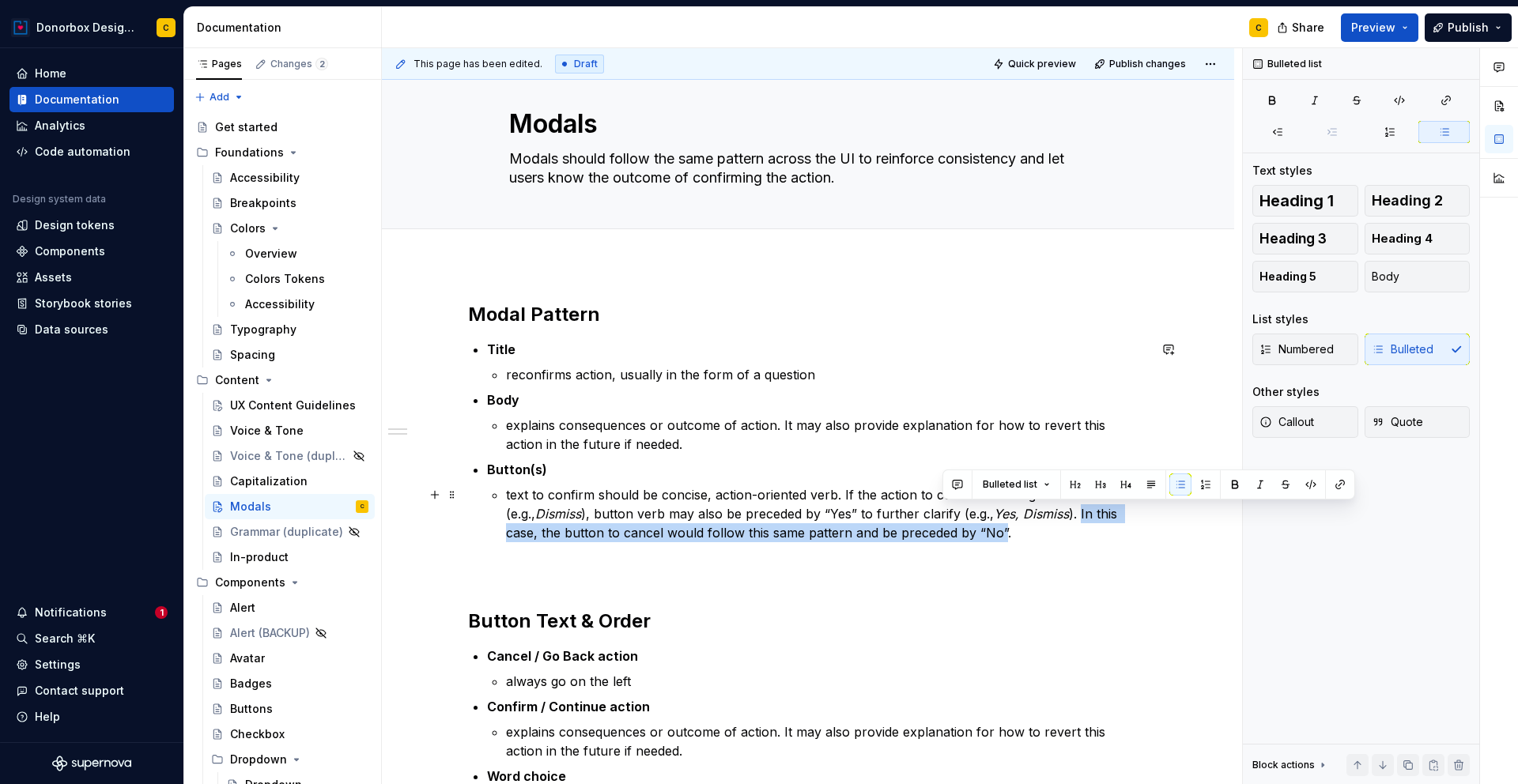
drag, startPoint x: 1048, startPoint y: 516, endPoint x: 943, endPoint y: 534, distance: 106.5
click at [943, 534] on p "text to confirm should be concise, action-oriented verb. If the action to confi…" at bounding box center [827, 513] width 642 height 56
click at [732, 520] on p "text to confirm should be concise, action-oriented verb. If the action to confi…" at bounding box center [827, 513] width 642 height 56
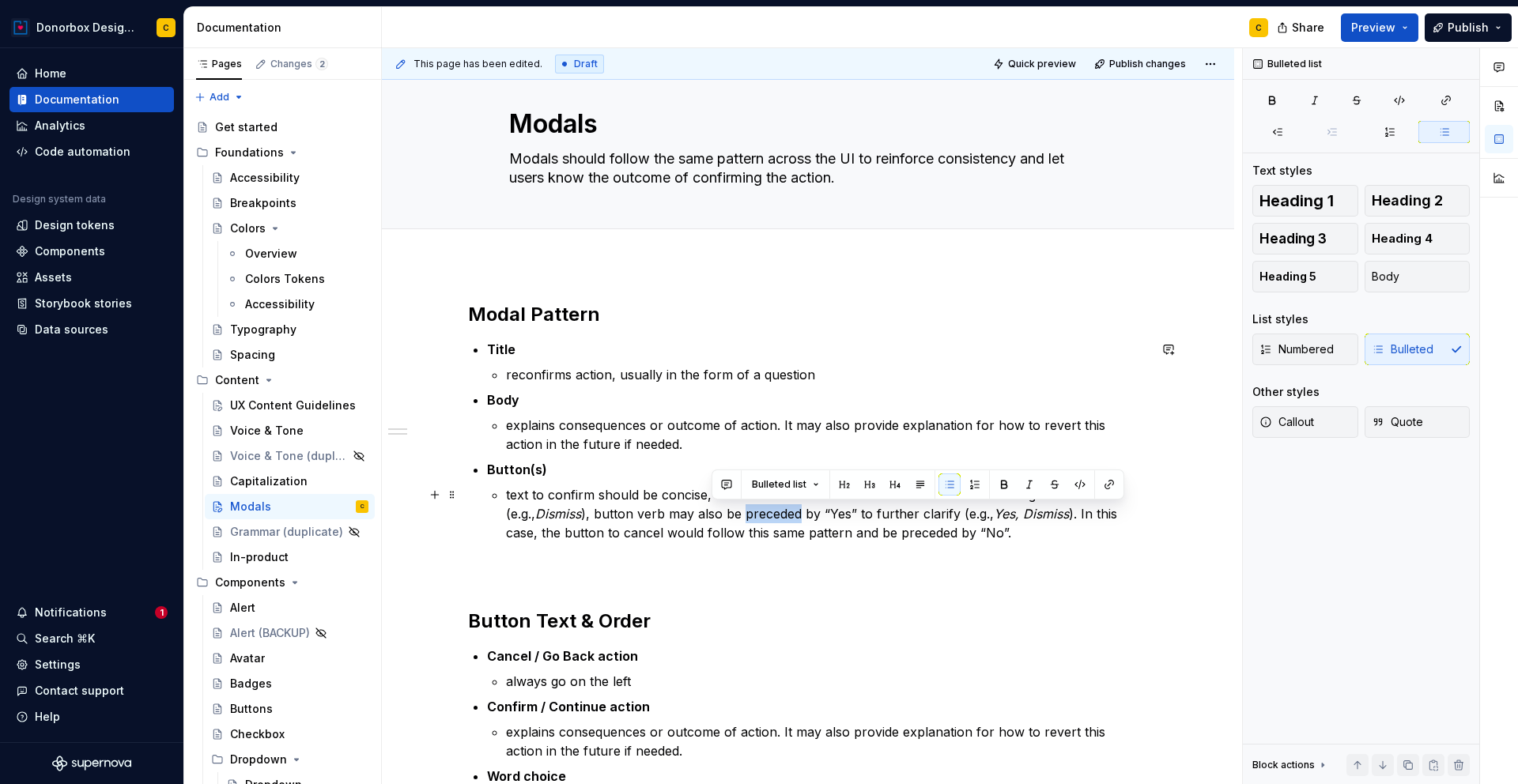
click at [732, 520] on p "text to confirm should be concise, action-oriented verb. If the action to confi…" at bounding box center [827, 513] width 642 height 56
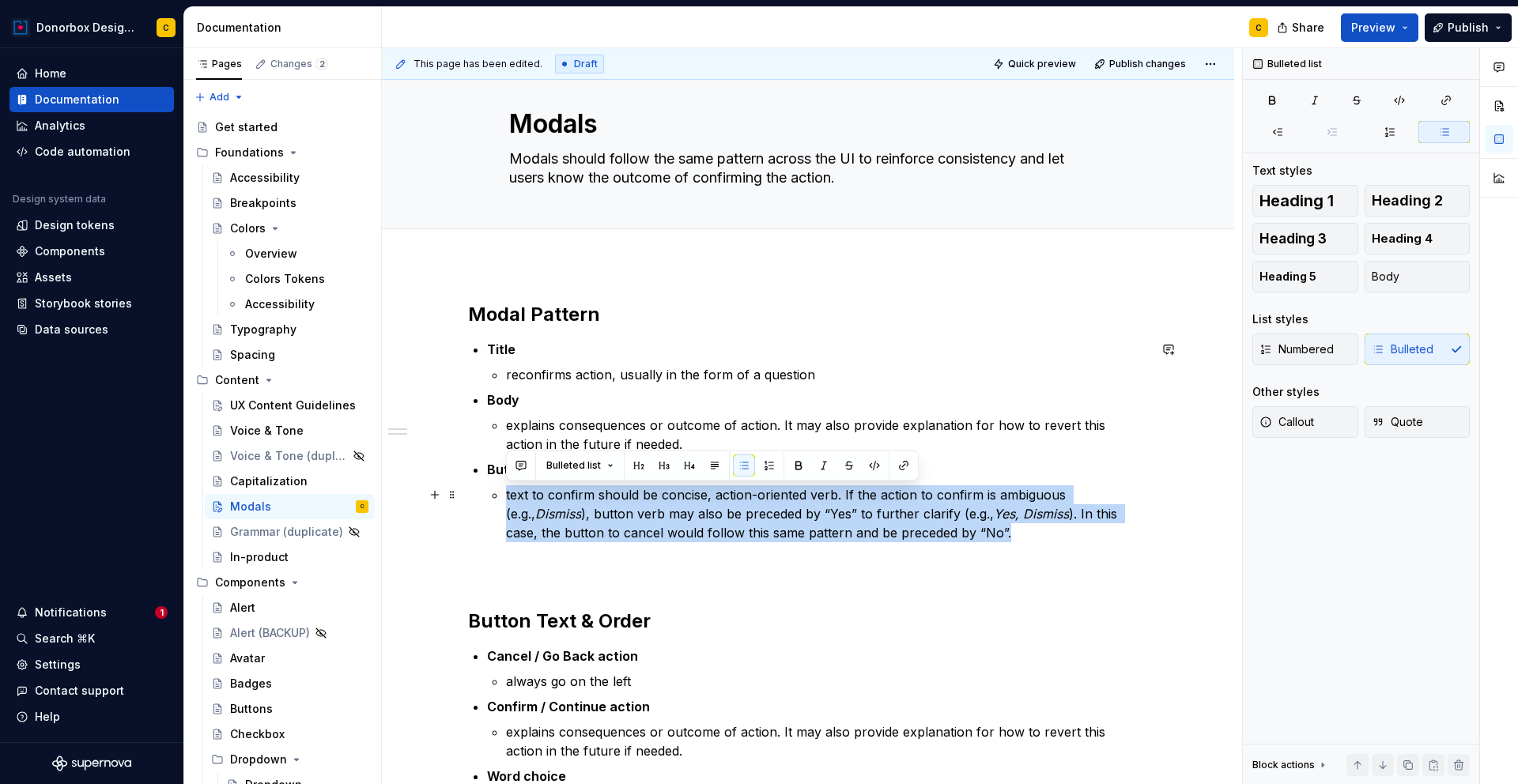
copy p "text to confirm should be concise, action-oriented verb. If the action to confi…"
click at [900, 505] on p "text to confirm should be concise, action-oriented verb. If the action to confi…" at bounding box center [827, 513] width 642 height 56
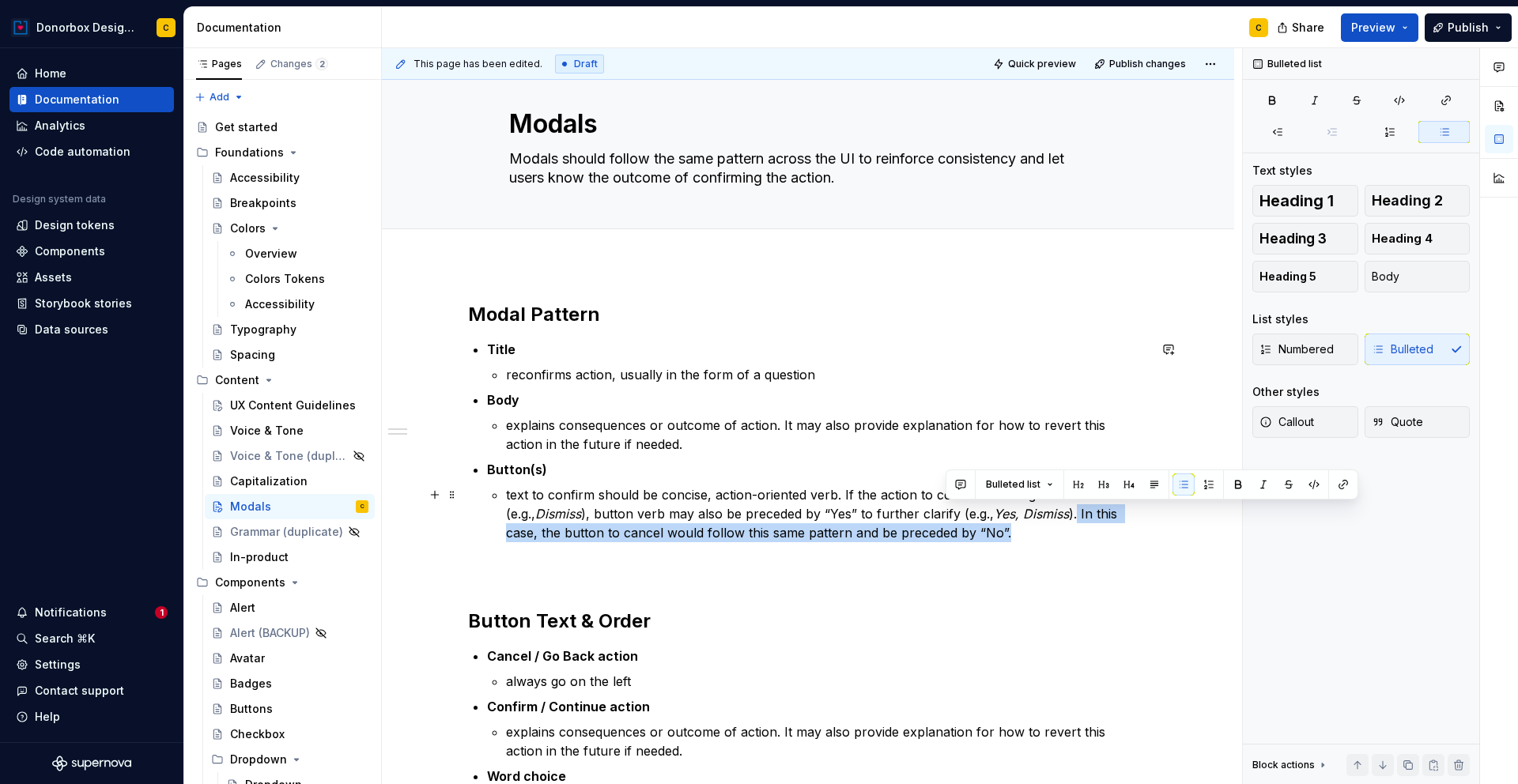
drag, startPoint x: 1045, startPoint y: 513, endPoint x: 948, endPoint y: 536, distance: 99.7
click at [948, 536] on p "text to confirm should be concise, action-oriented verb. If the action to confi…" at bounding box center [827, 513] width 642 height 56
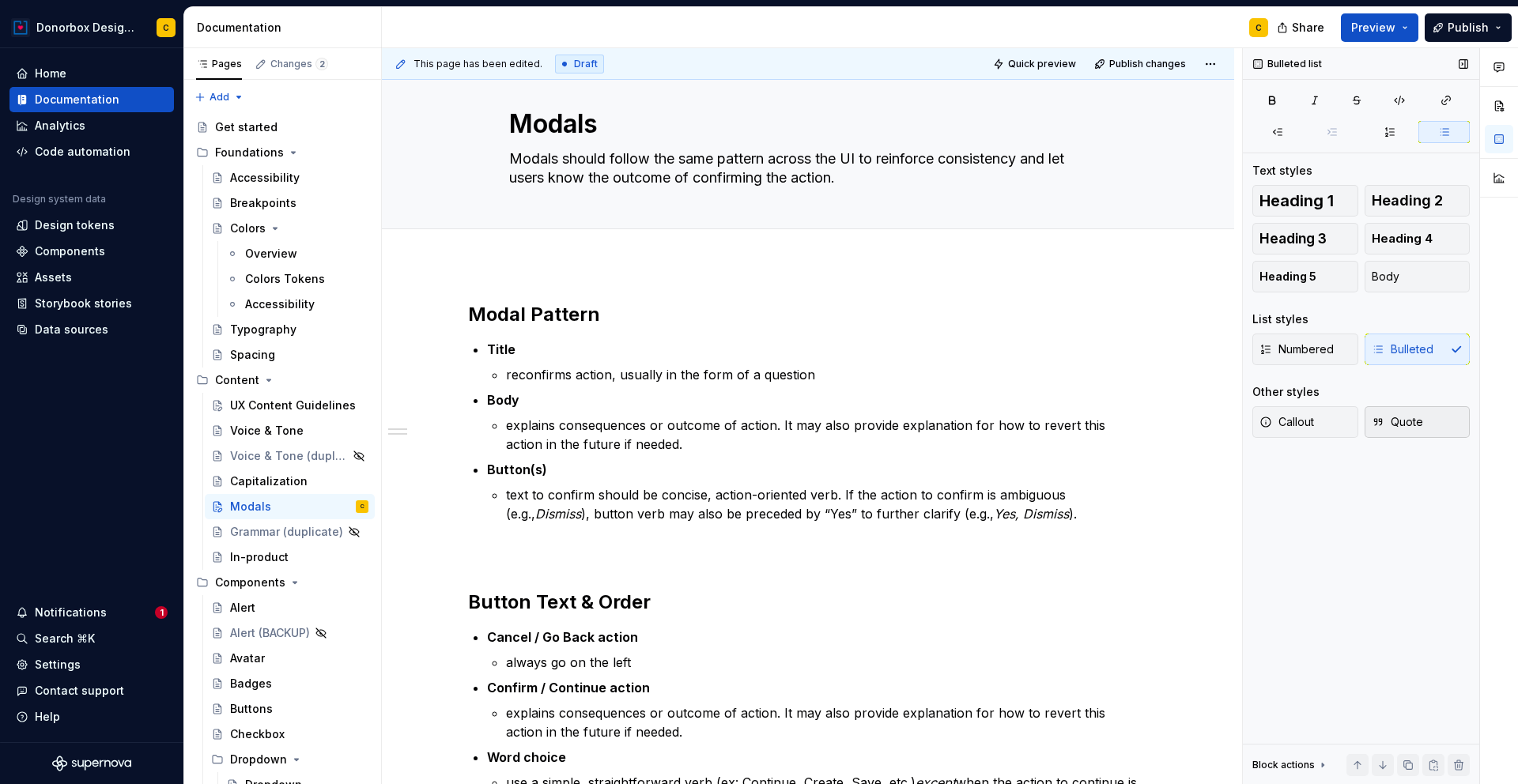
type textarea "*"
